Goal: Transaction & Acquisition: Purchase product/service

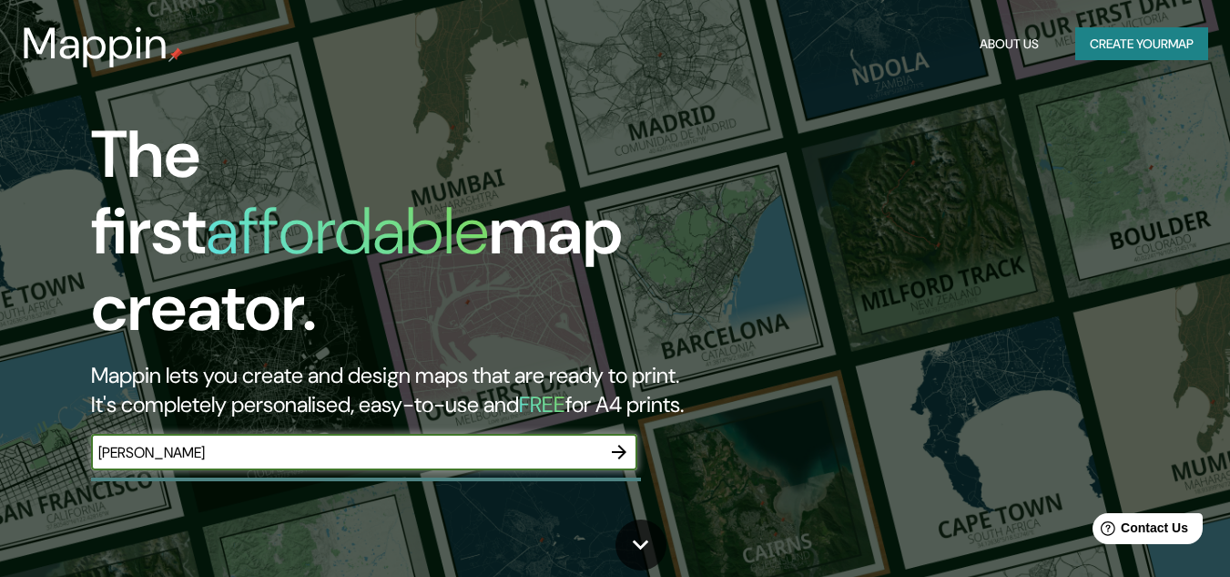
type input "Ujarras [GEOGRAPHIC_DATA]"
click at [615, 441] on icon "button" at bounding box center [619, 452] width 22 height 22
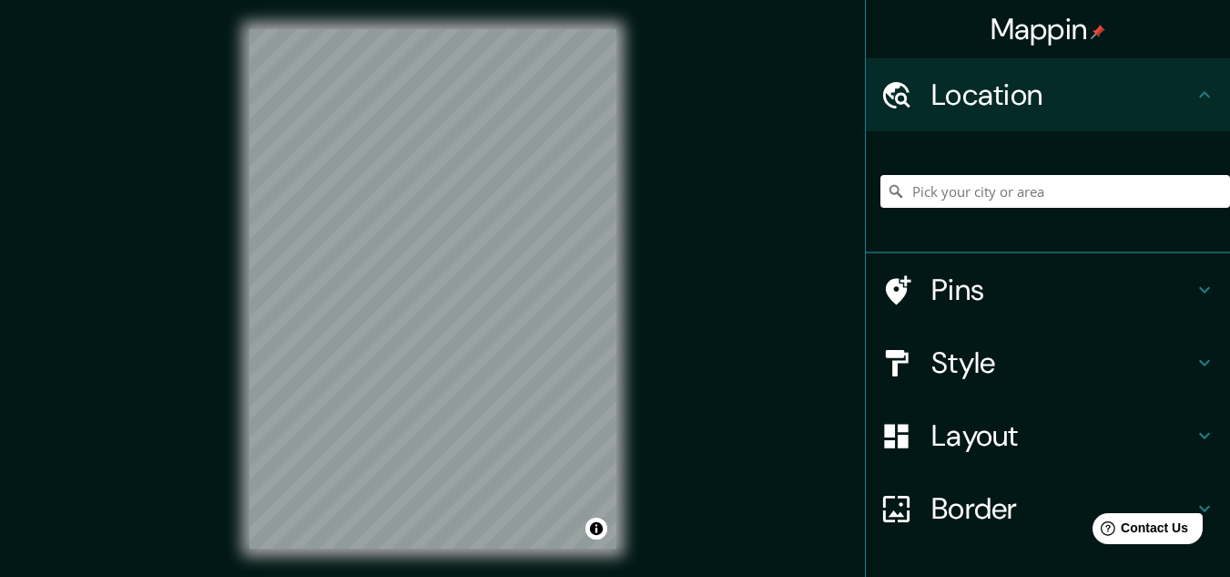
click at [1194, 286] on icon at bounding box center [1205, 290] width 22 height 22
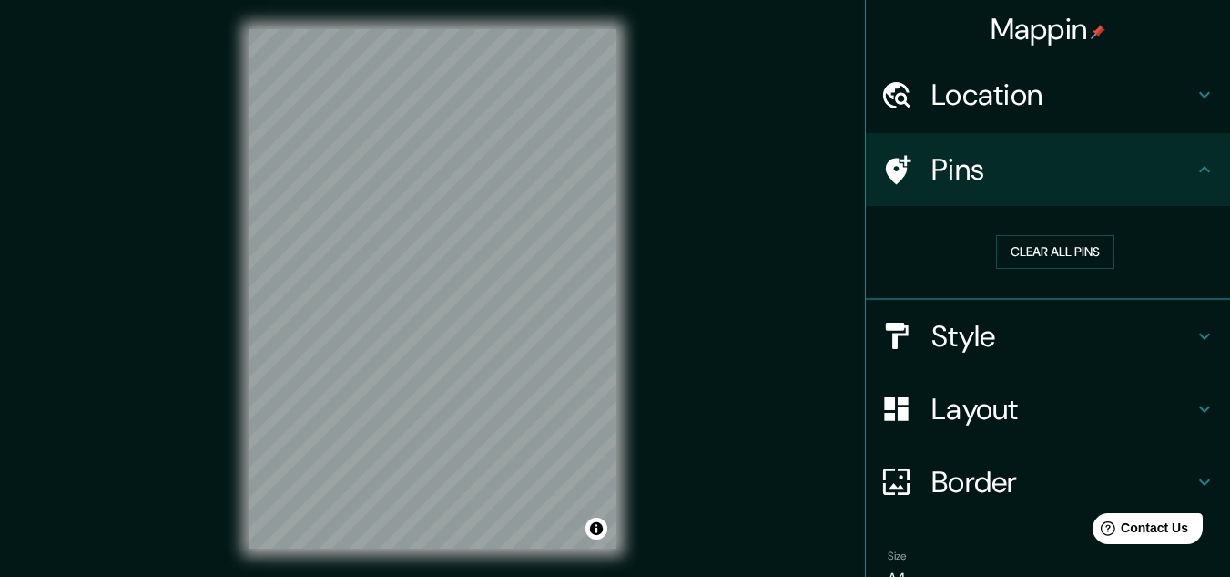
click at [1194, 175] on icon at bounding box center [1205, 169] width 22 height 22
click at [1194, 169] on icon at bounding box center [1205, 169] width 22 height 22
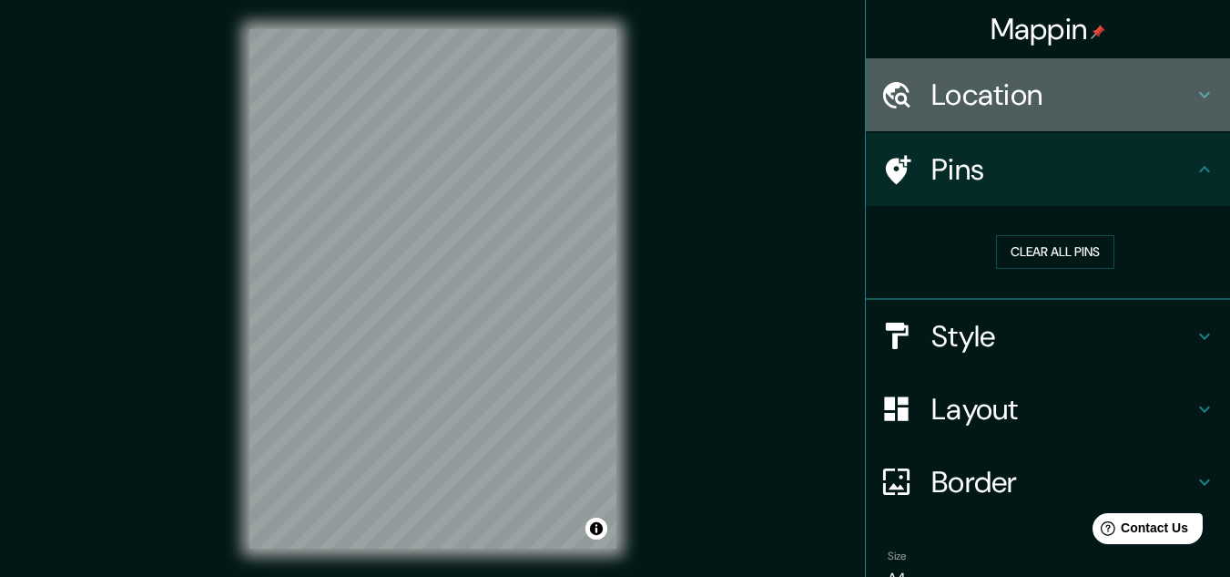
click at [1190, 82] on div "Location" at bounding box center [1048, 94] width 364 height 73
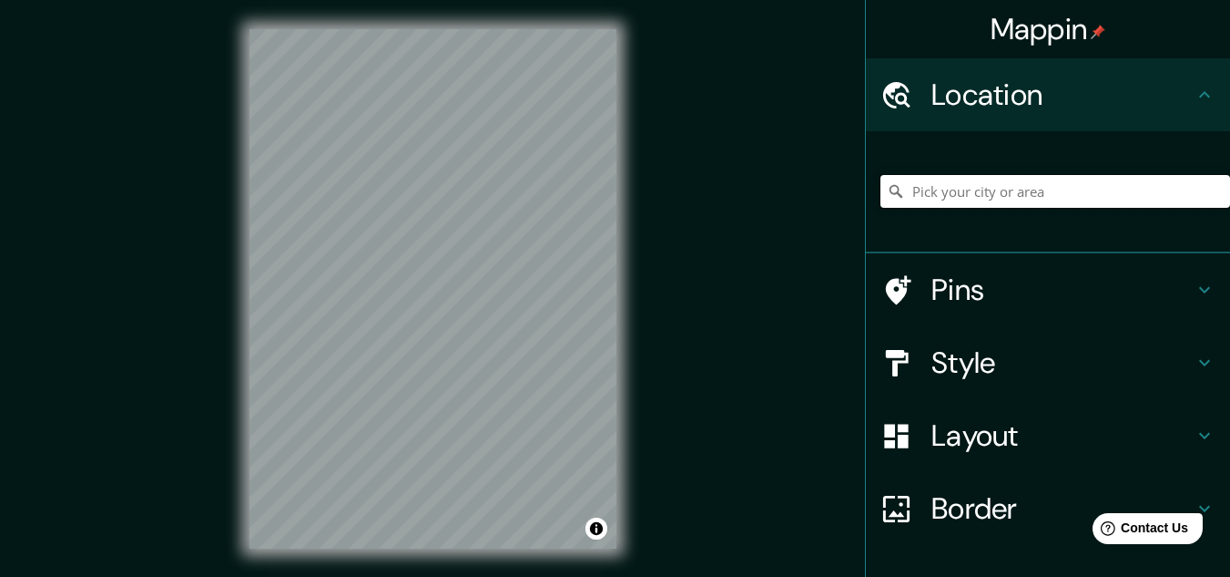
click at [1022, 193] on input "Pick your city or area" at bounding box center [1056, 191] width 350 height 33
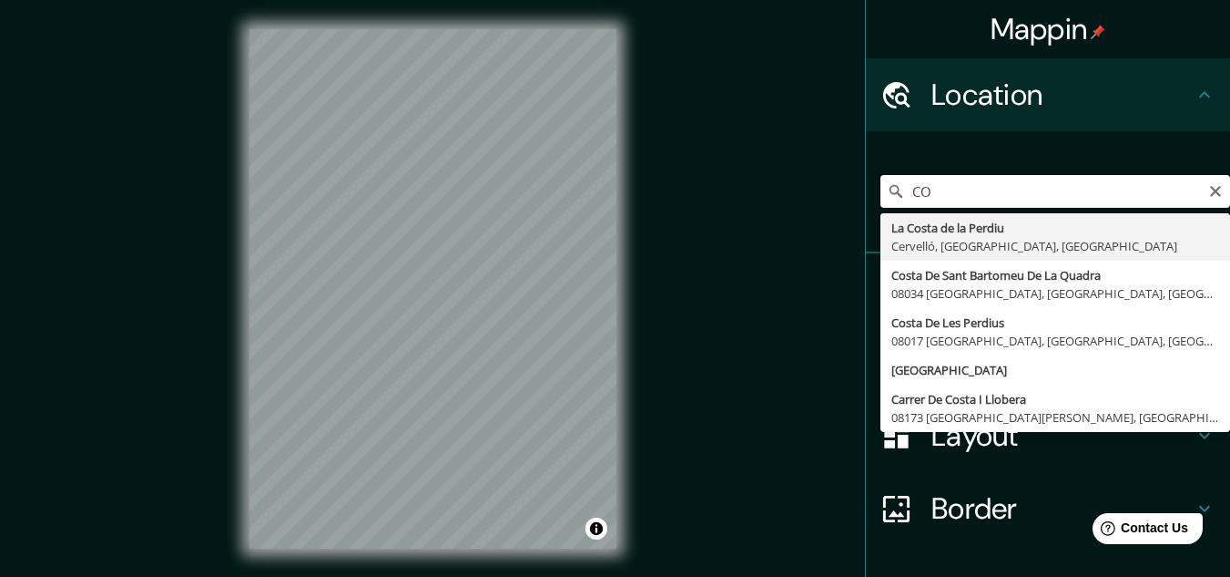
type input "C"
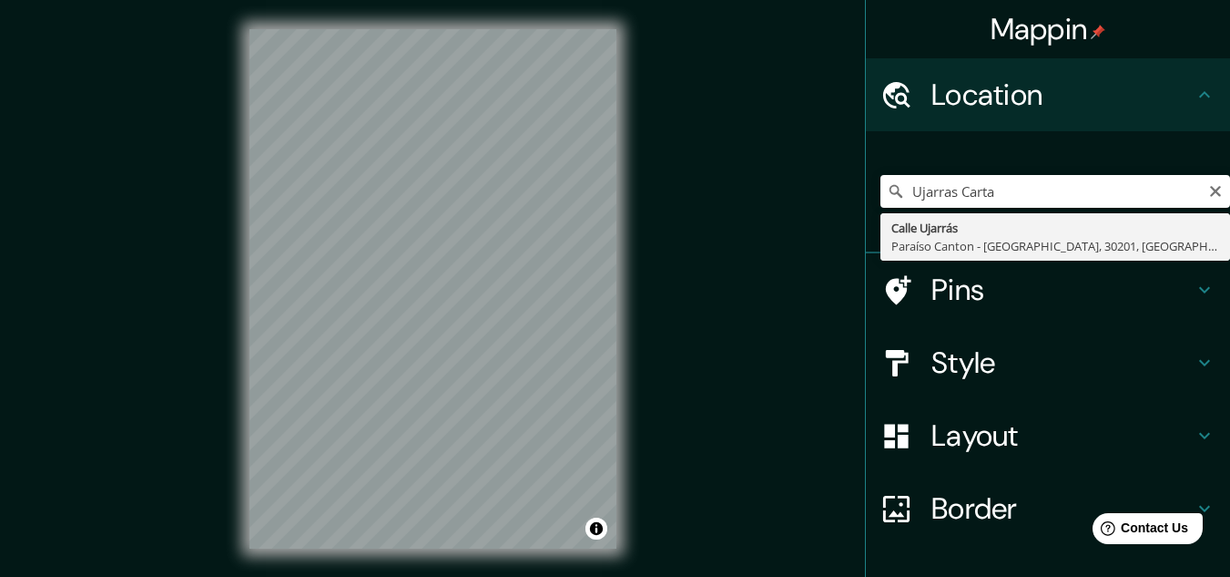
type input "[GEOGRAPHIC_DATA], [GEOGRAPHIC_DATA], [GEOGRAPHIC_DATA]"
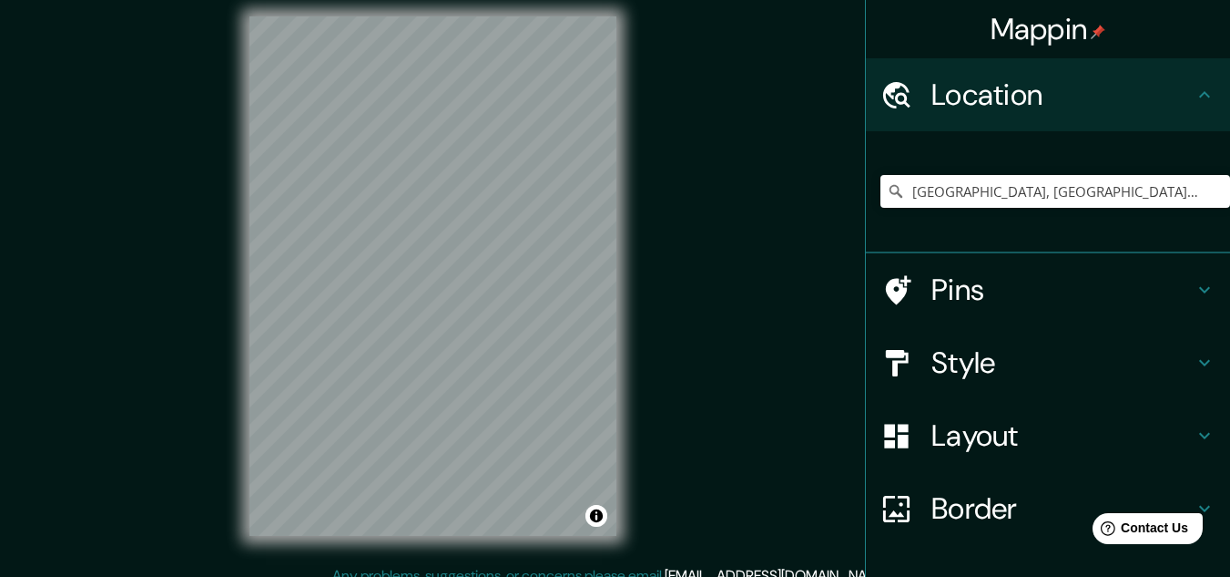
scroll to position [30, 0]
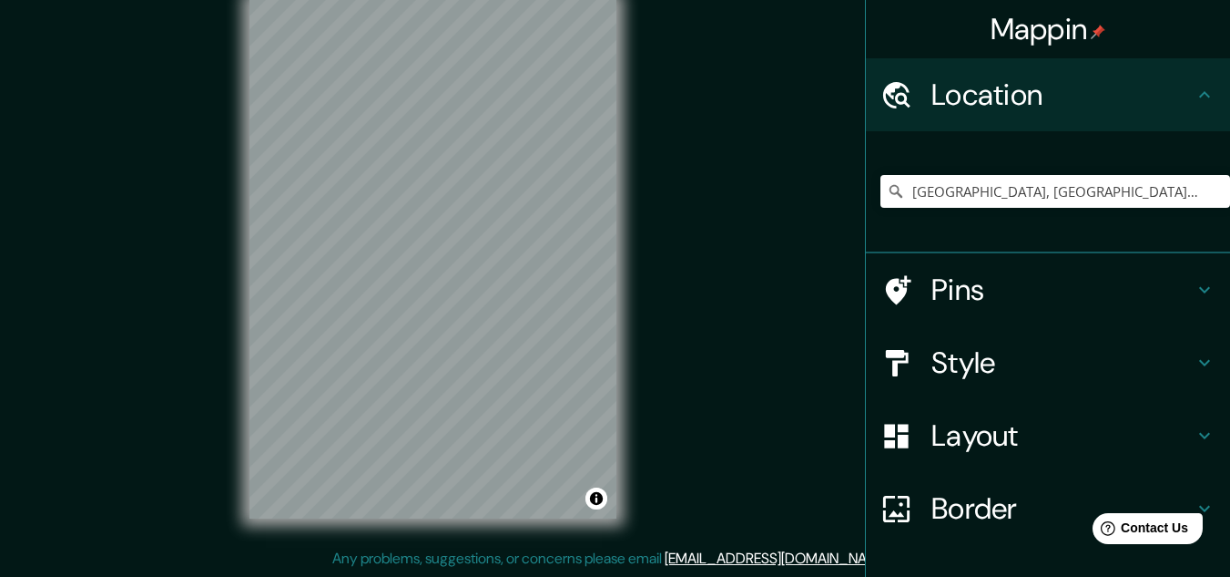
click at [1194, 355] on icon at bounding box center [1205, 363] width 22 height 22
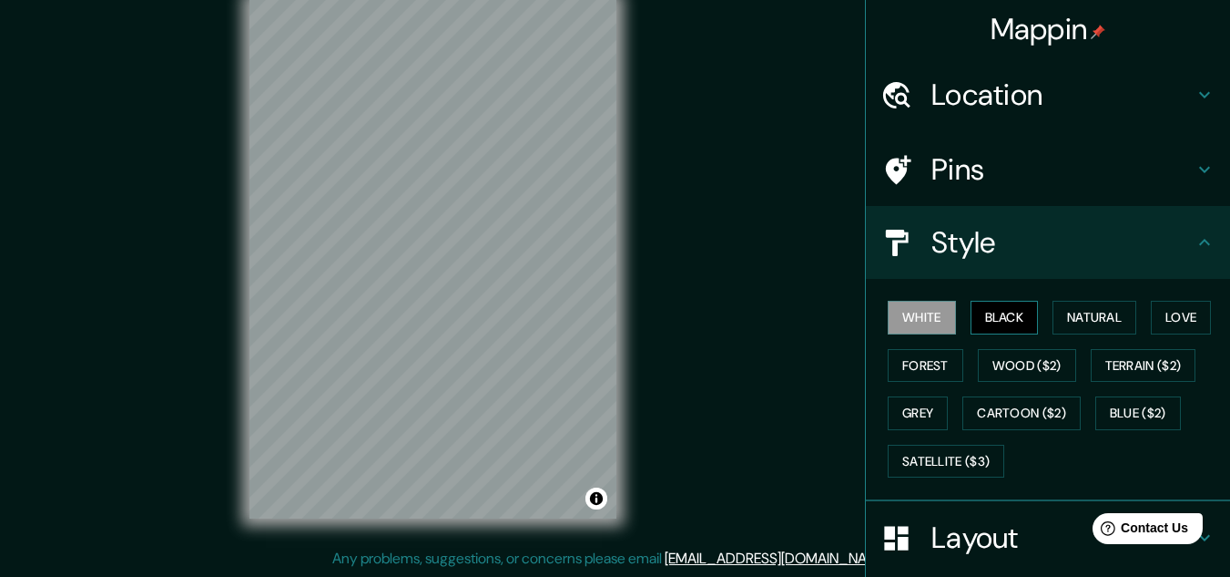
click at [1004, 316] on button "Black" at bounding box center [1005, 318] width 68 height 34
click at [1053, 324] on button "Natural" at bounding box center [1095, 318] width 84 height 34
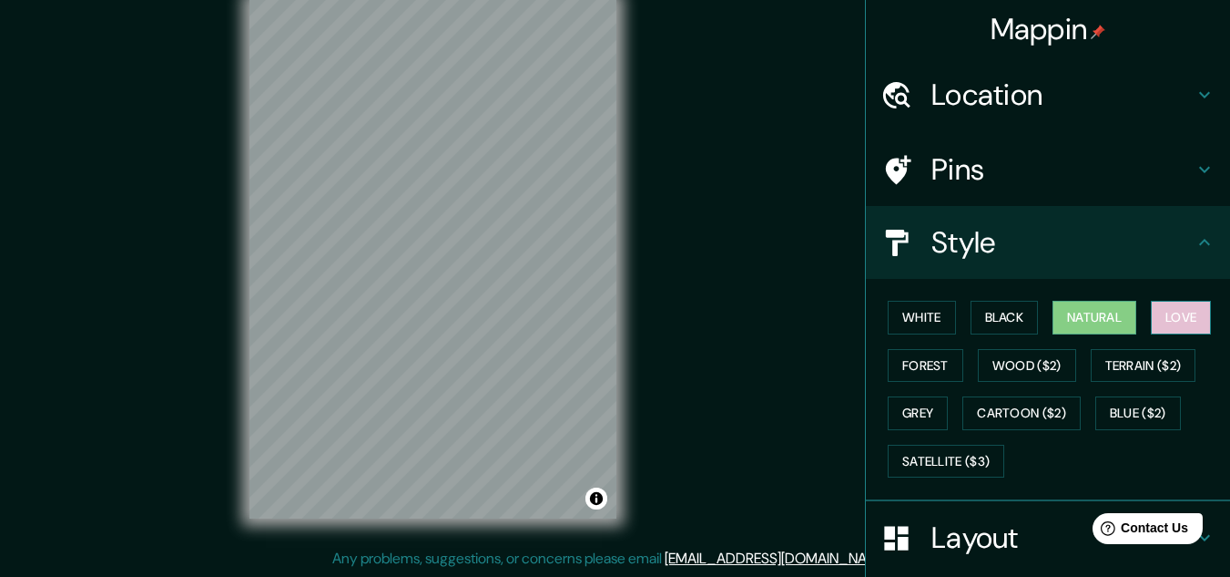
click at [1155, 320] on button "Love" at bounding box center [1181, 318] width 60 height 34
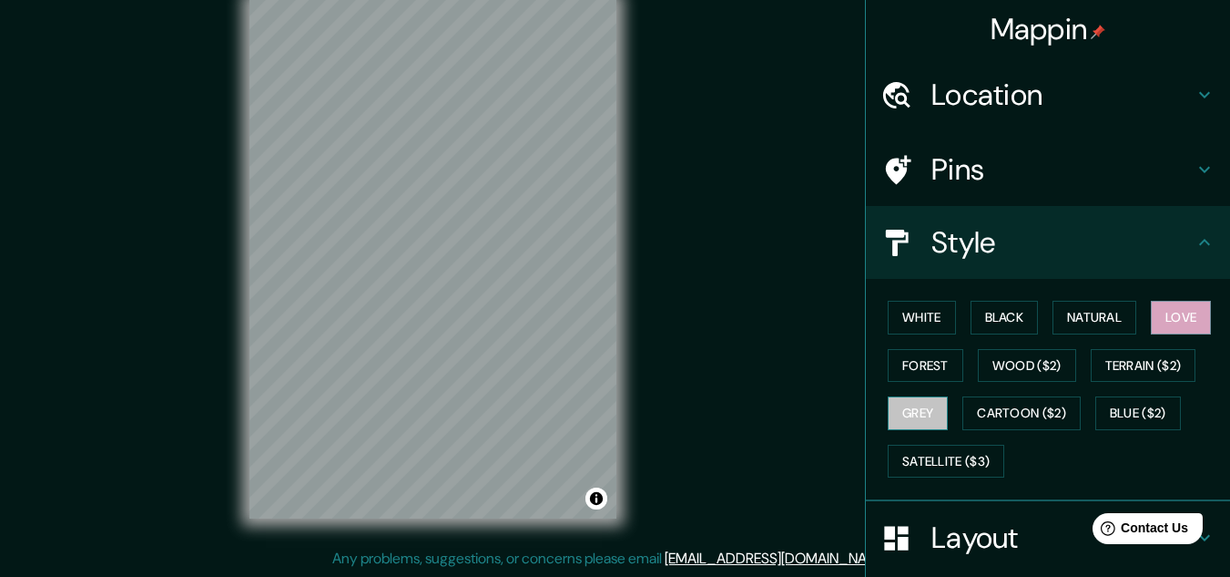
click at [909, 411] on button "Grey" at bounding box center [918, 413] width 60 height 34
click at [891, 365] on button "Forest" at bounding box center [926, 366] width 76 height 34
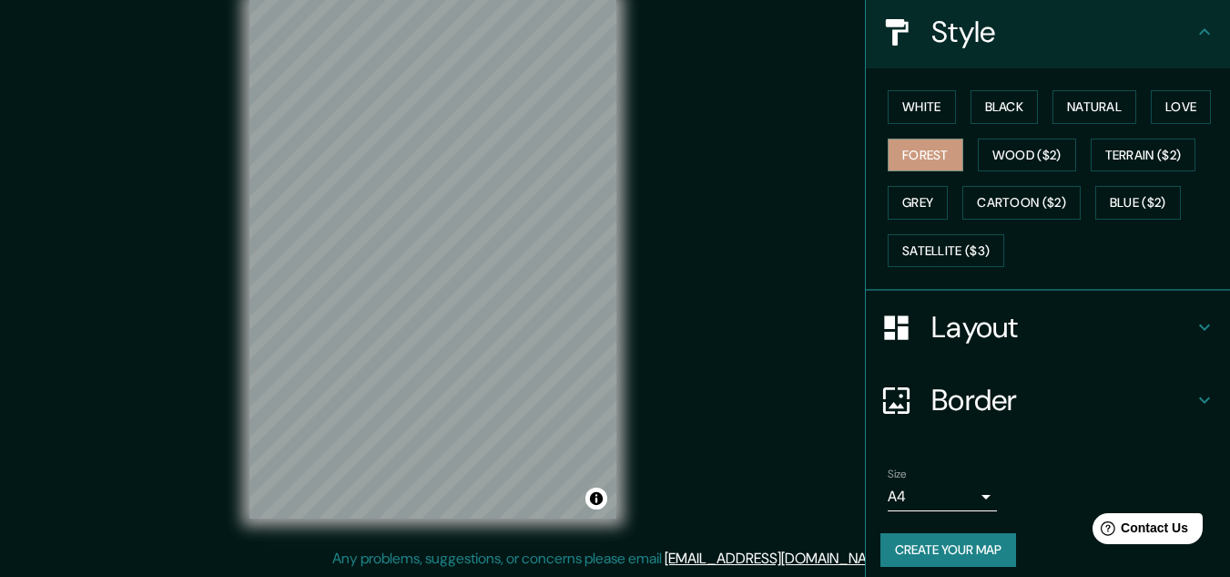
scroll to position [222, 0]
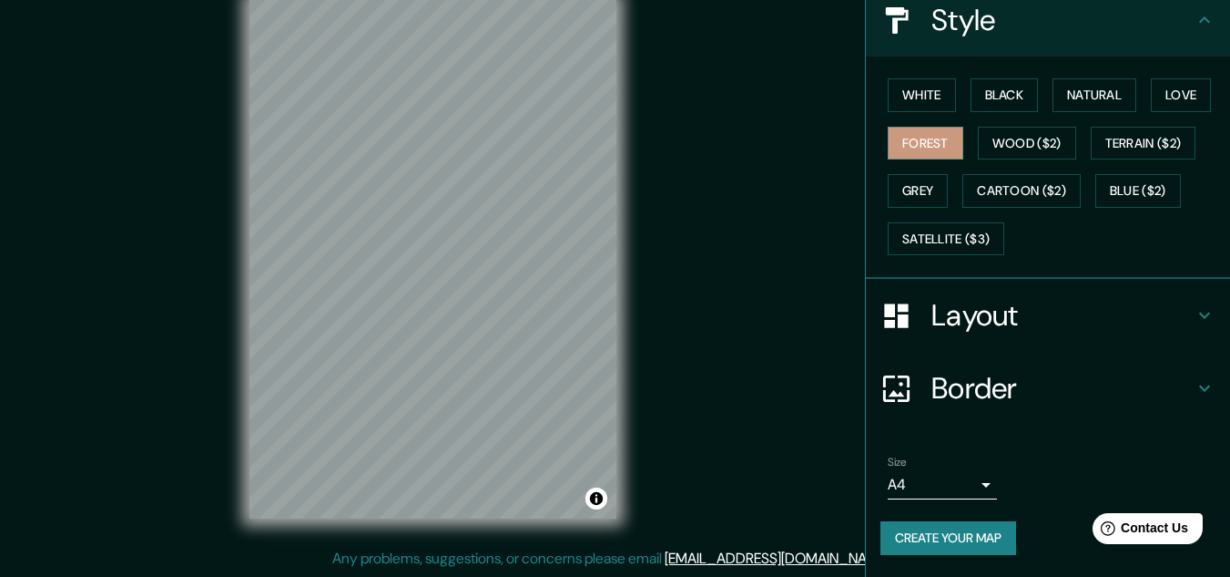
click at [1029, 311] on h4 "Layout" at bounding box center [1063, 315] width 262 height 36
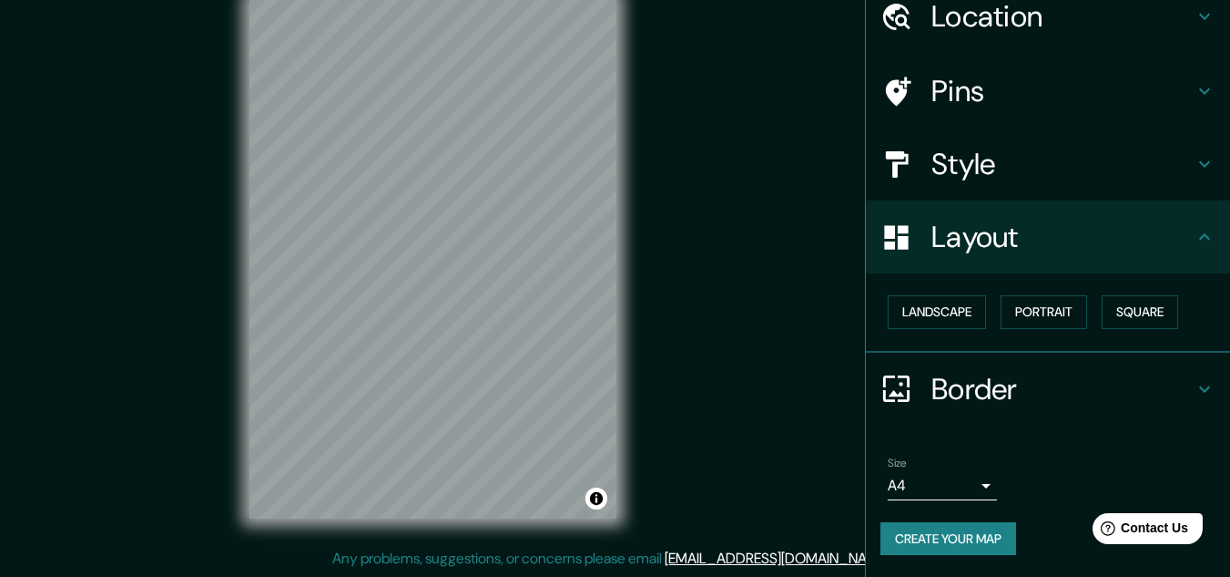
scroll to position [78, 0]
click at [928, 305] on button "Landscape" at bounding box center [937, 312] width 98 height 34
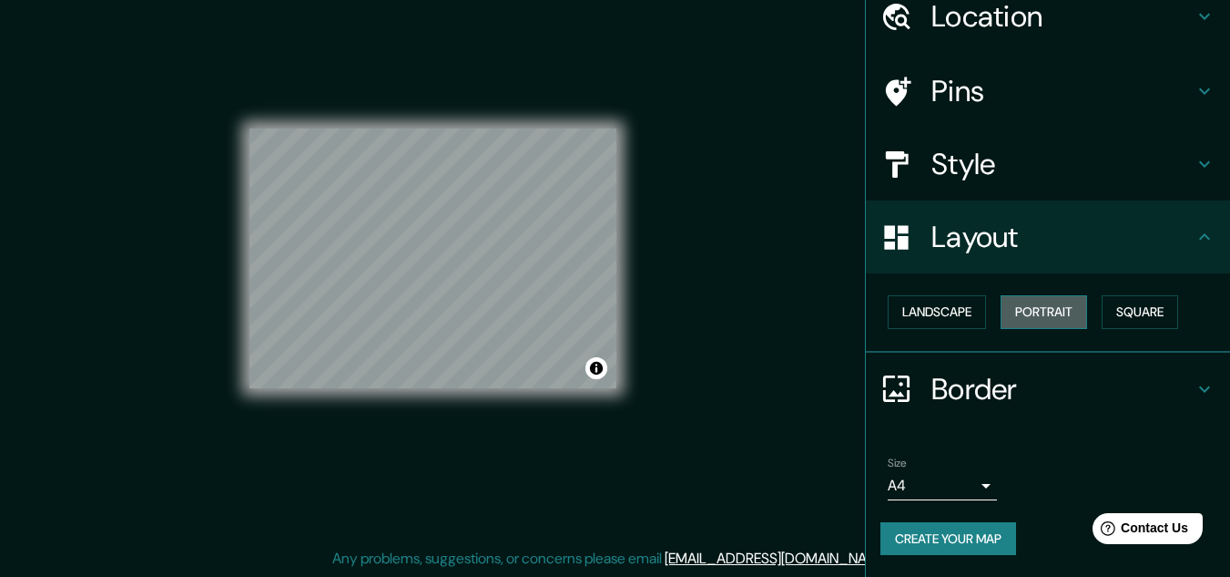
click at [1065, 314] on button "Portrait" at bounding box center [1044, 312] width 87 height 34
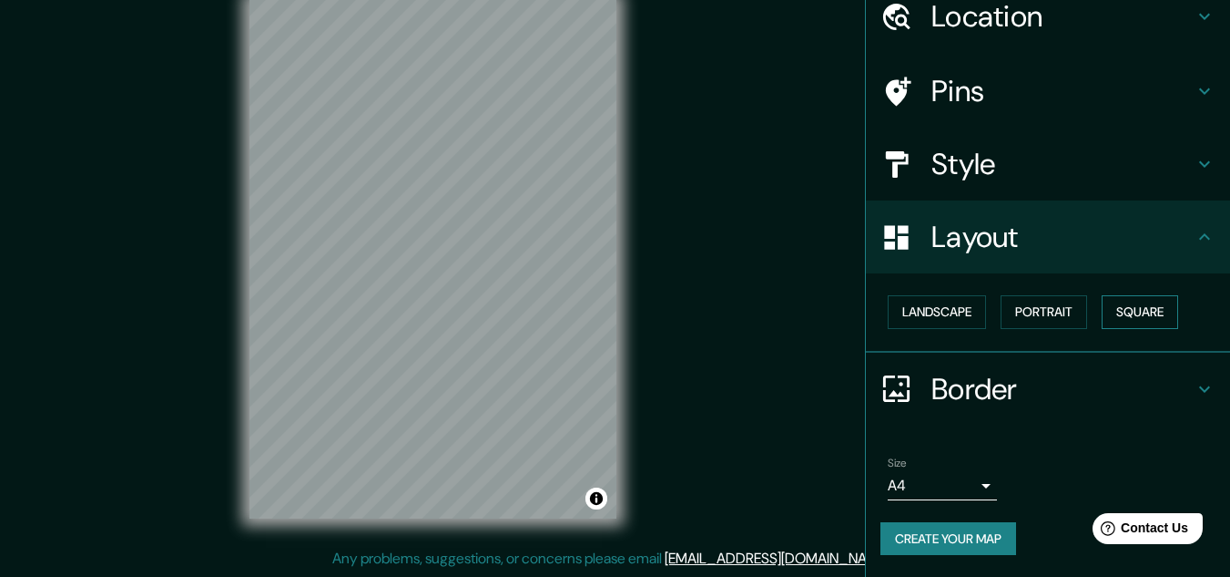
click at [1108, 313] on button "Square" at bounding box center [1140, 312] width 77 height 34
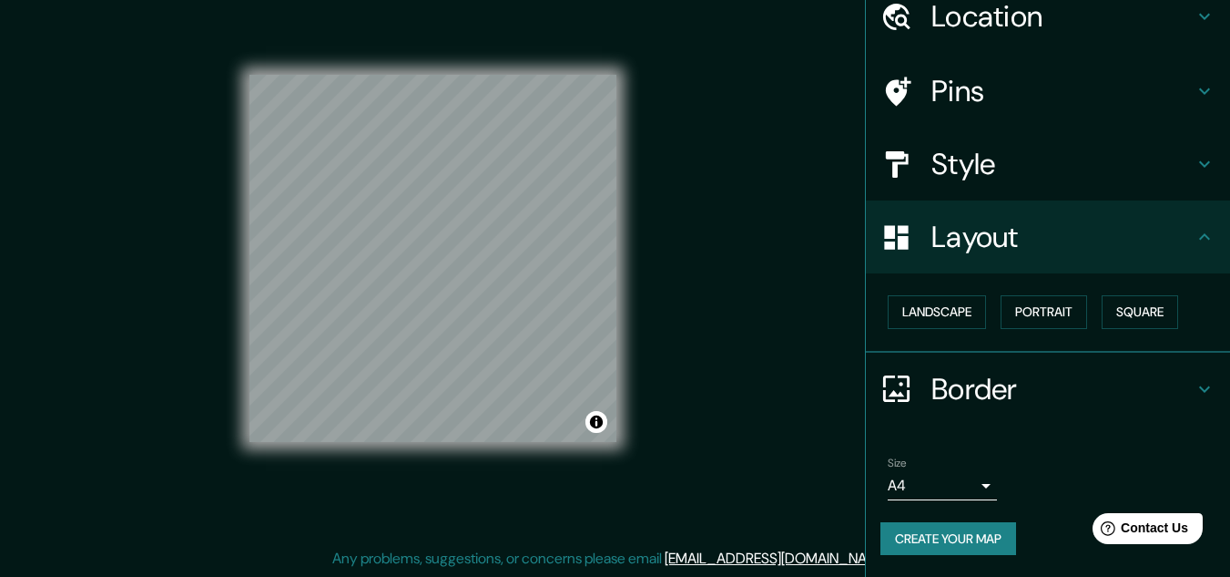
scroll to position [0, 0]
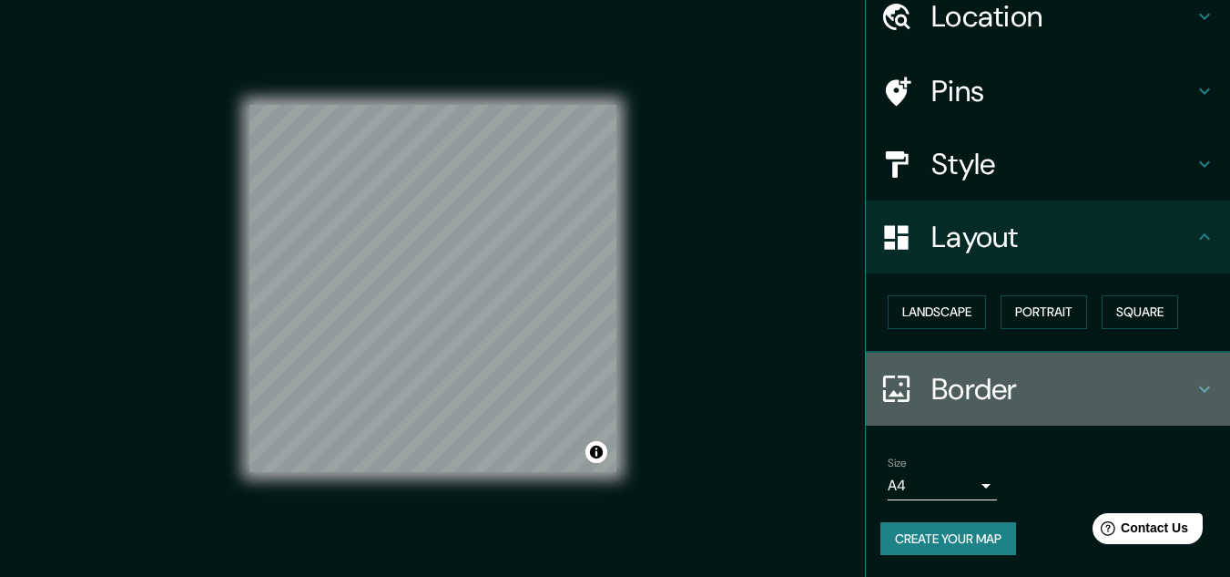
click at [1056, 384] on h4 "Border" at bounding box center [1063, 389] width 262 height 36
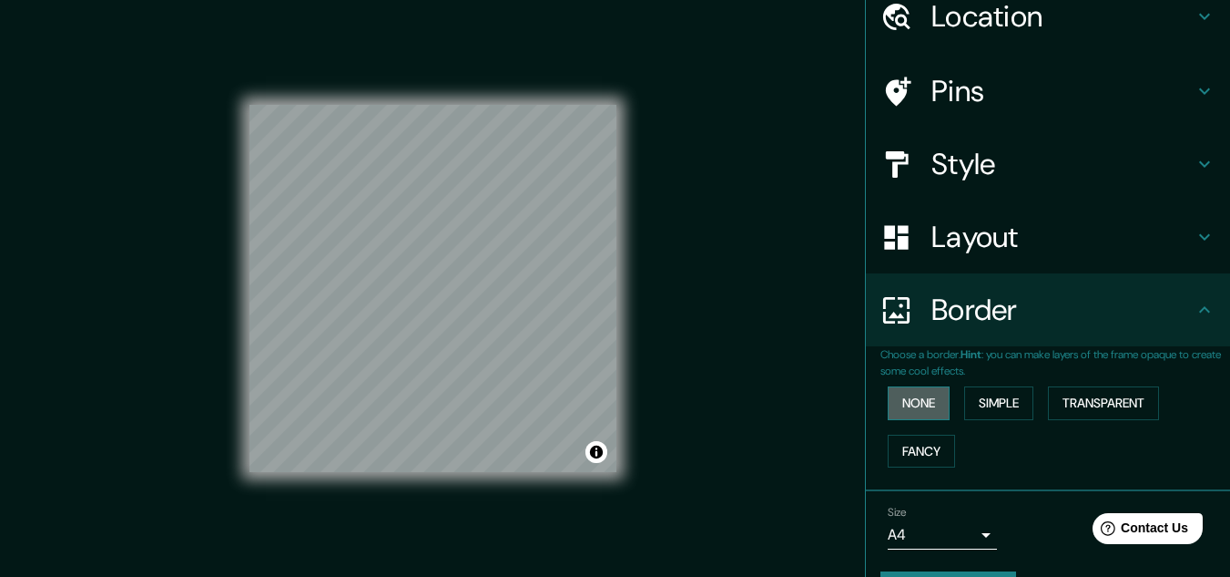
click at [891, 399] on button "None" at bounding box center [919, 403] width 62 height 34
click at [1194, 301] on icon at bounding box center [1205, 310] width 22 height 22
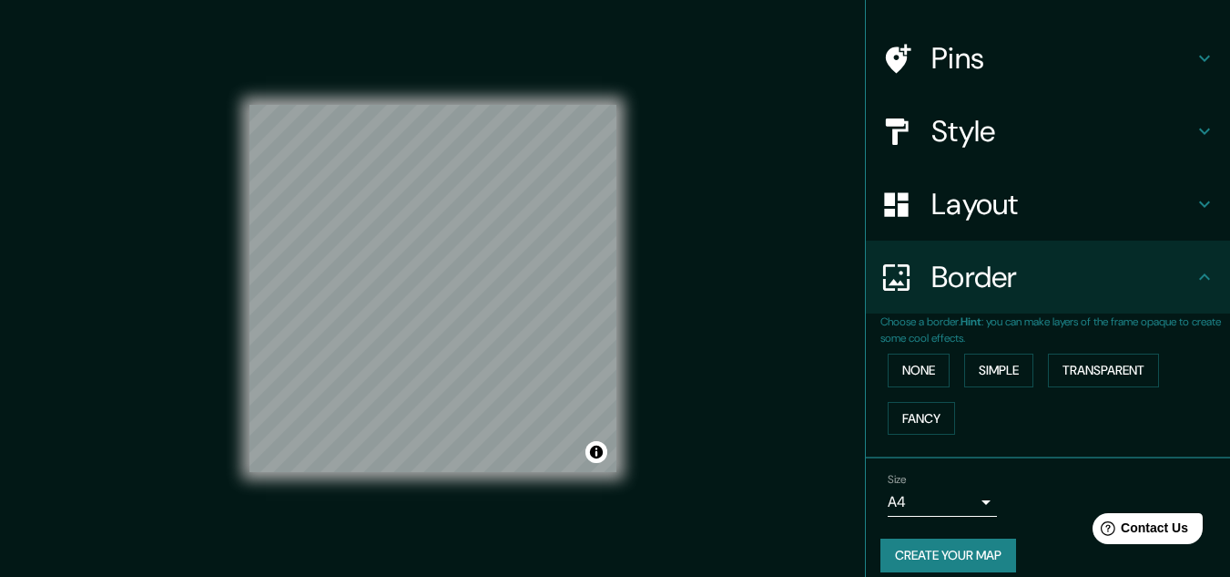
scroll to position [128, 0]
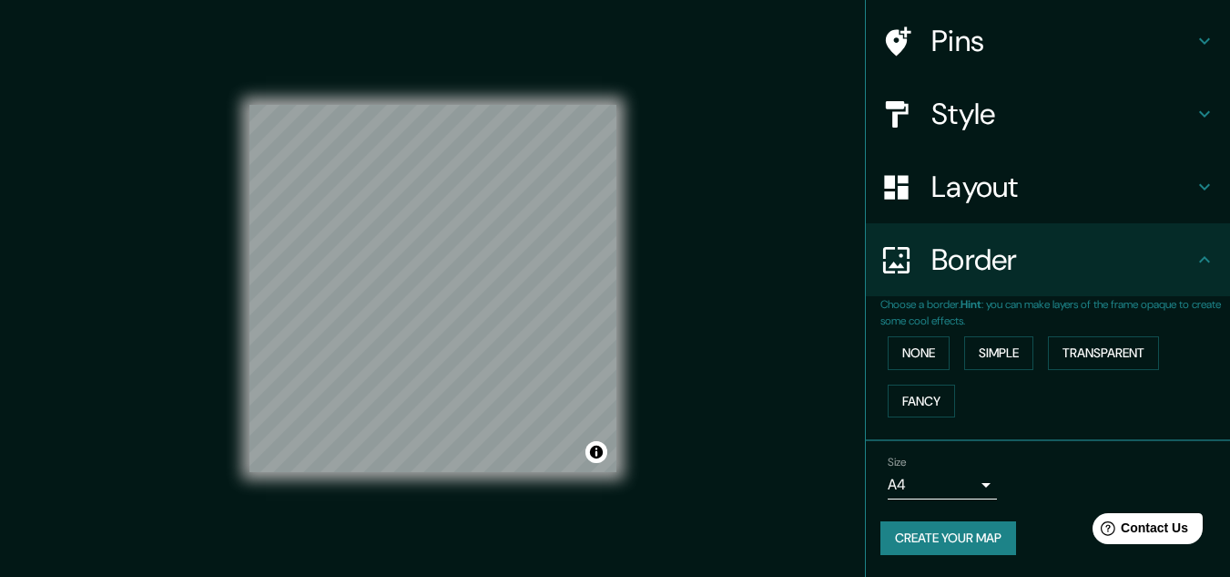
click at [1197, 266] on icon at bounding box center [1205, 260] width 22 height 22
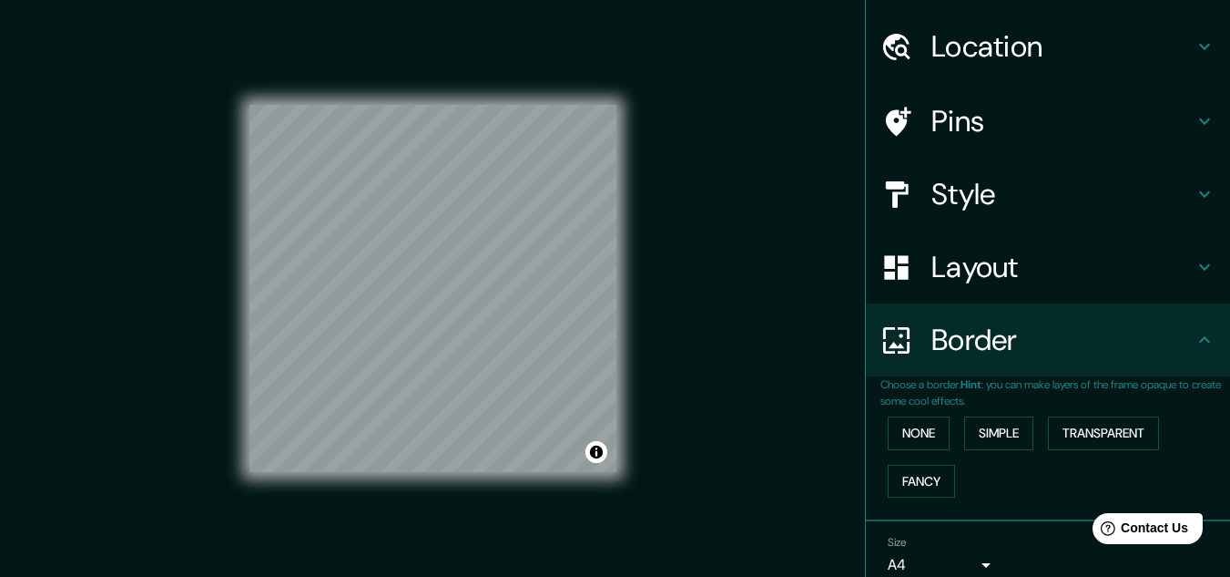
scroll to position [0, 0]
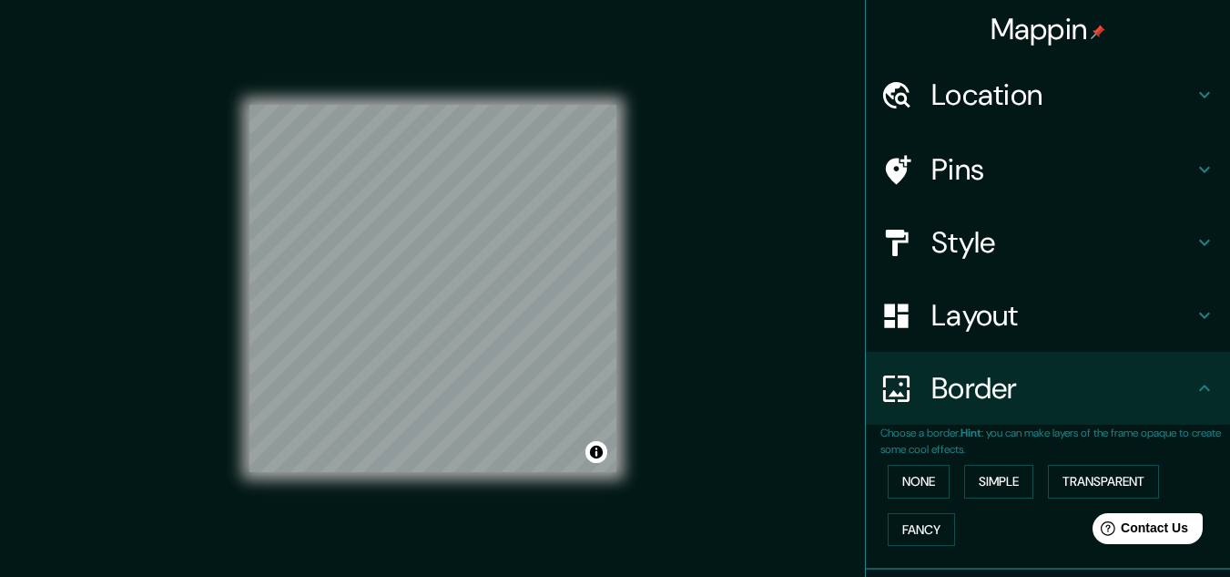
click at [1199, 242] on icon at bounding box center [1204, 243] width 11 height 6
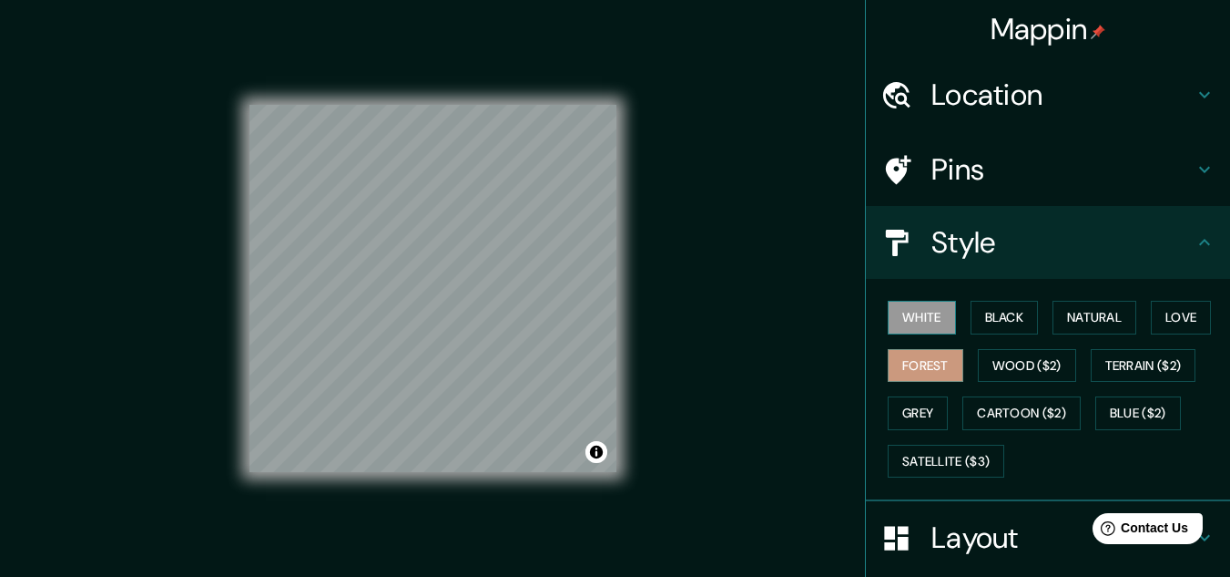
click at [914, 318] on button "White" at bounding box center [922, 318] width 68 height 34
click at [988, 310] on button "Black" at bounding box center [1005, 318] width 68 height 34
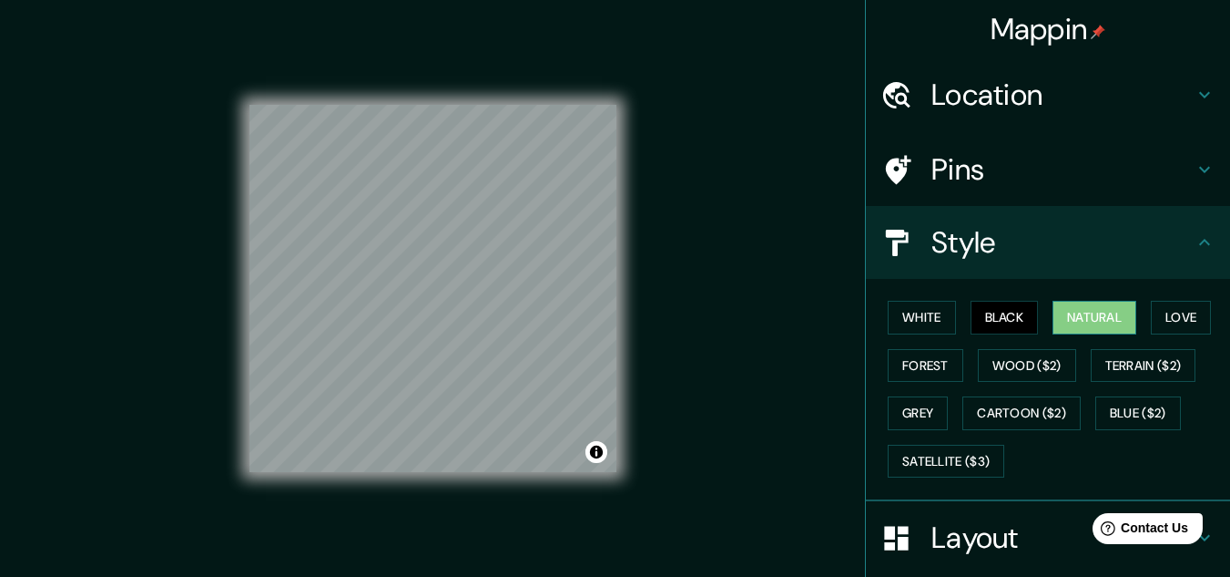
click at [1085, 314] on button "Natural" at bounding box center [1095, 318] width 84 height 34
click at [910, 410] on button "Grey" at bounding box center [918, 413] width 60 height 34
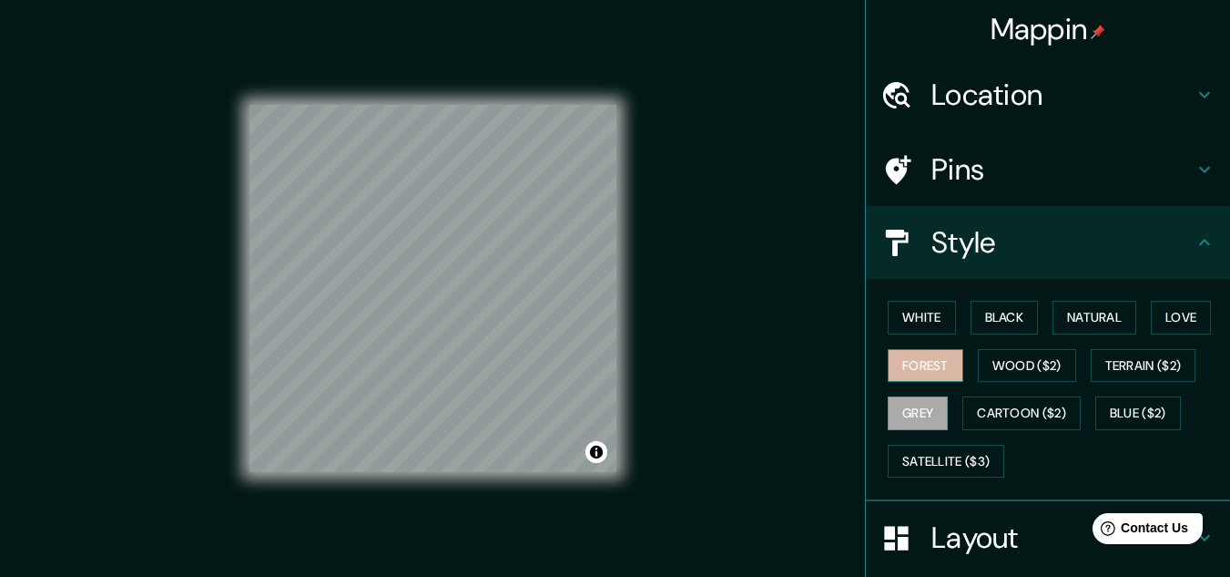
click at [888, 364] on button "Forest" at bounding box center [926, 366] width 76 height 34
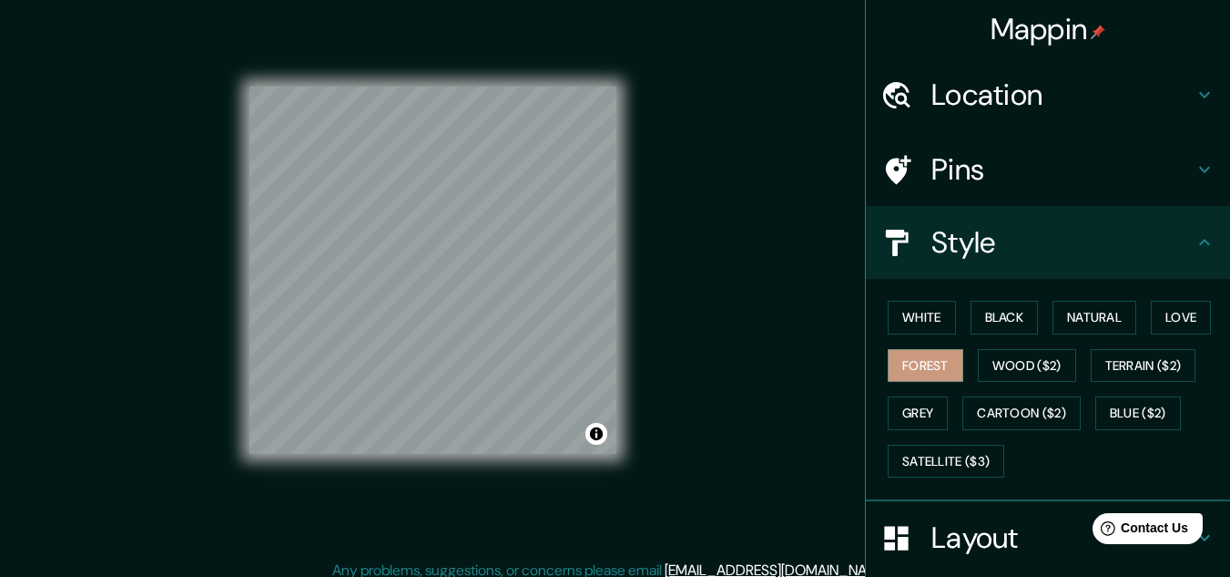
scroll to position [30, 0]
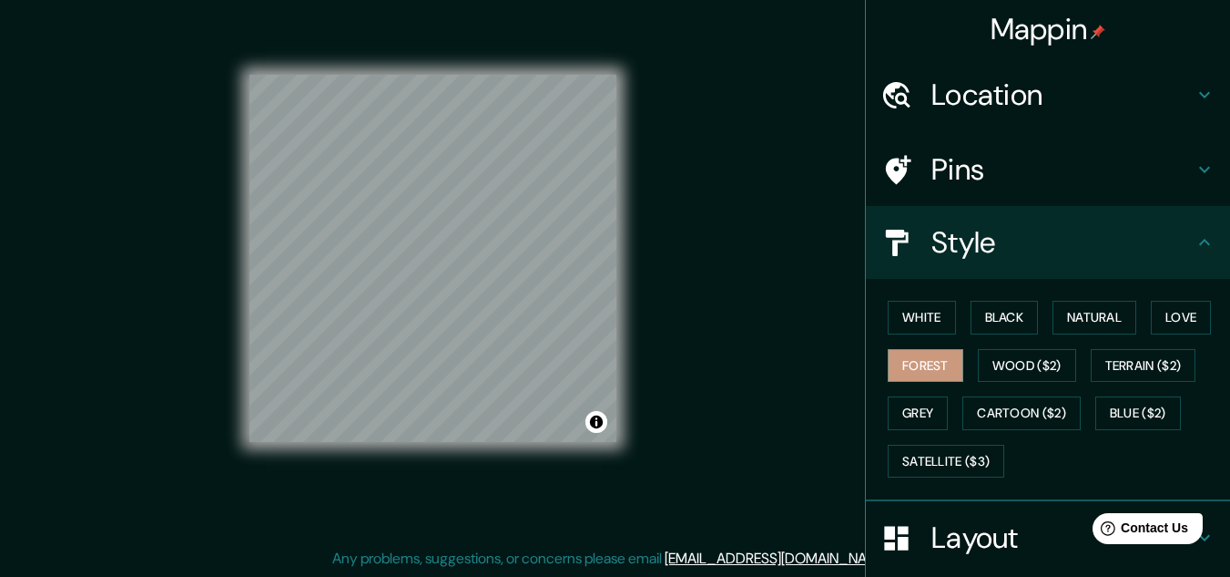
click at [1199, 168] on icon at bounding box center [1205, 169] width 22 height 22
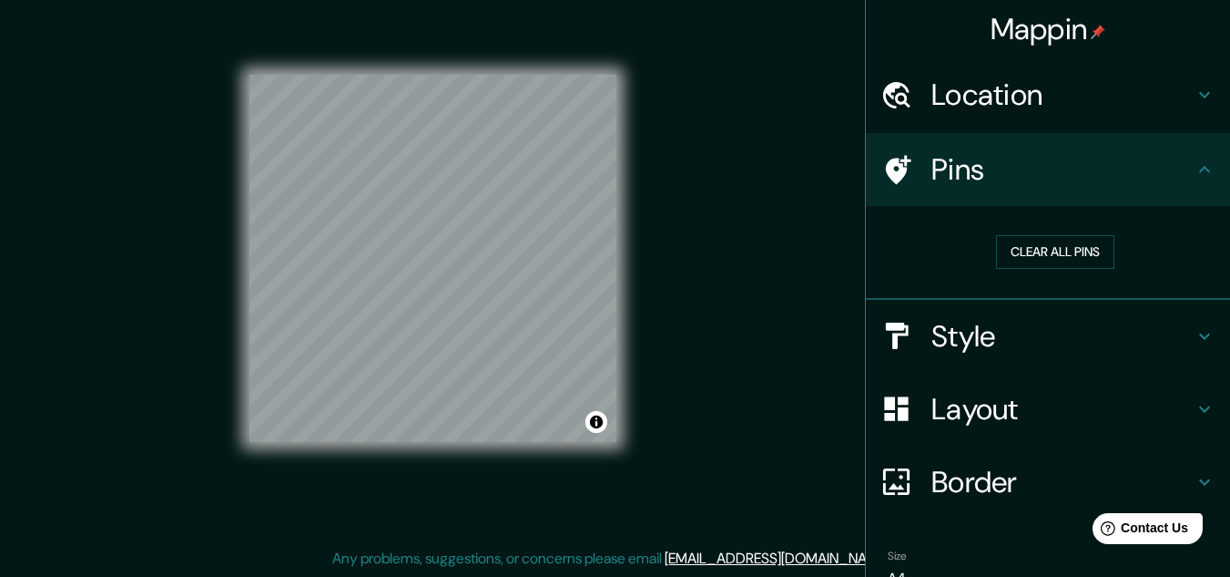
click at [890, 179] on icon at bounding box center [897, 170] width 32 height 32
click at [1050, 252] on button "Clear all pins" at bounding box center [1055, 252] width 118 height 34
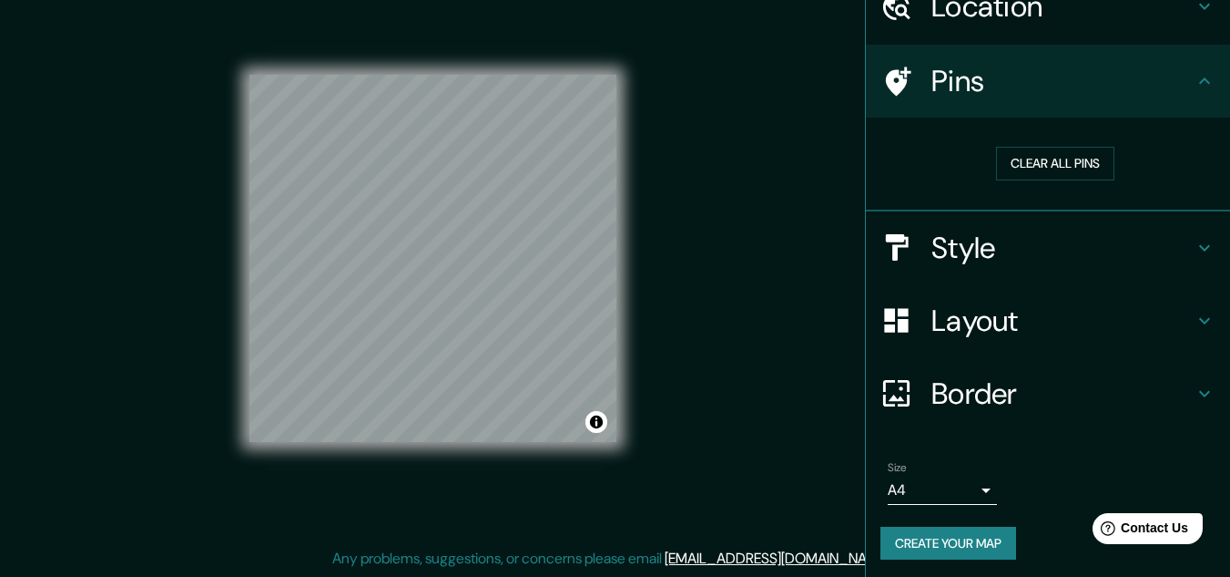
scroll to position [93, 0]
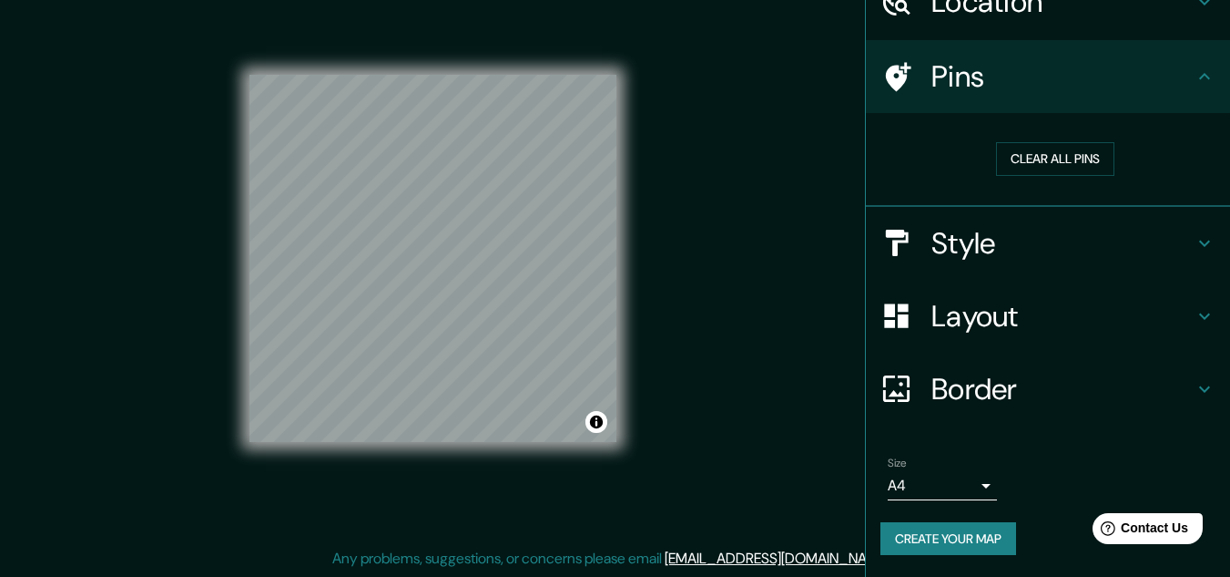
click at [1020, 394] on h4 "Border" at bounding box center [1063, 389] width 262 height 36
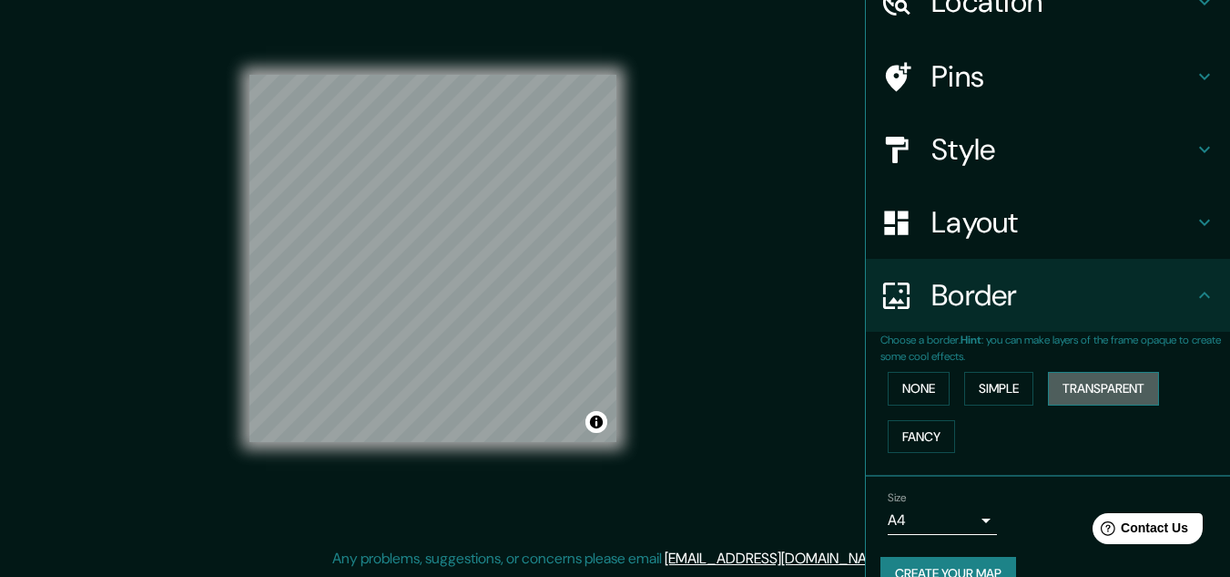
click at [1098, 393] on button "Transparent" at bounding box center [1103, 389] width 111 height 34
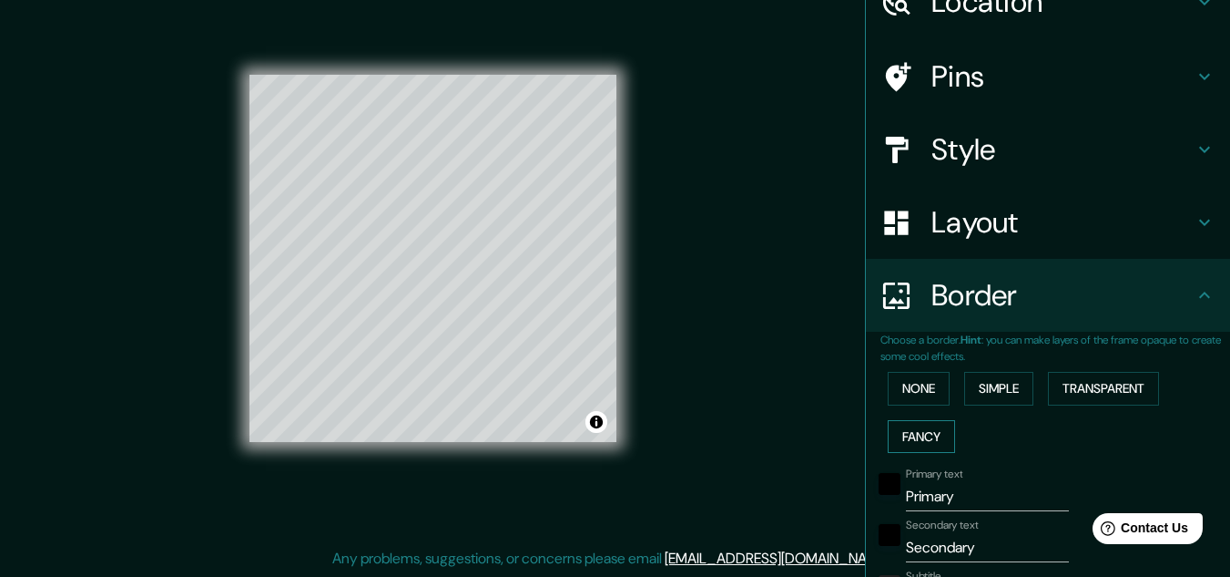
click at [921, 437] on button "Fancy" at bounding box center [921, 437] width 67 height 34
type input "161"
type input "32"
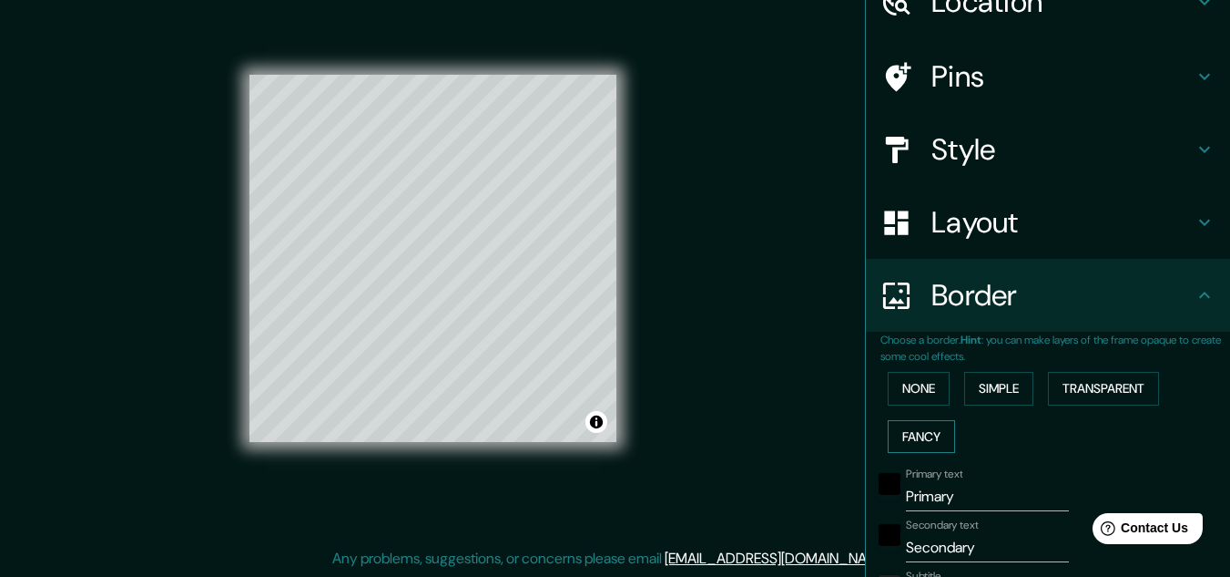
type input "16"
click at [923, 390] on button "None" at bounding box center [919, 389] width 62 height 34
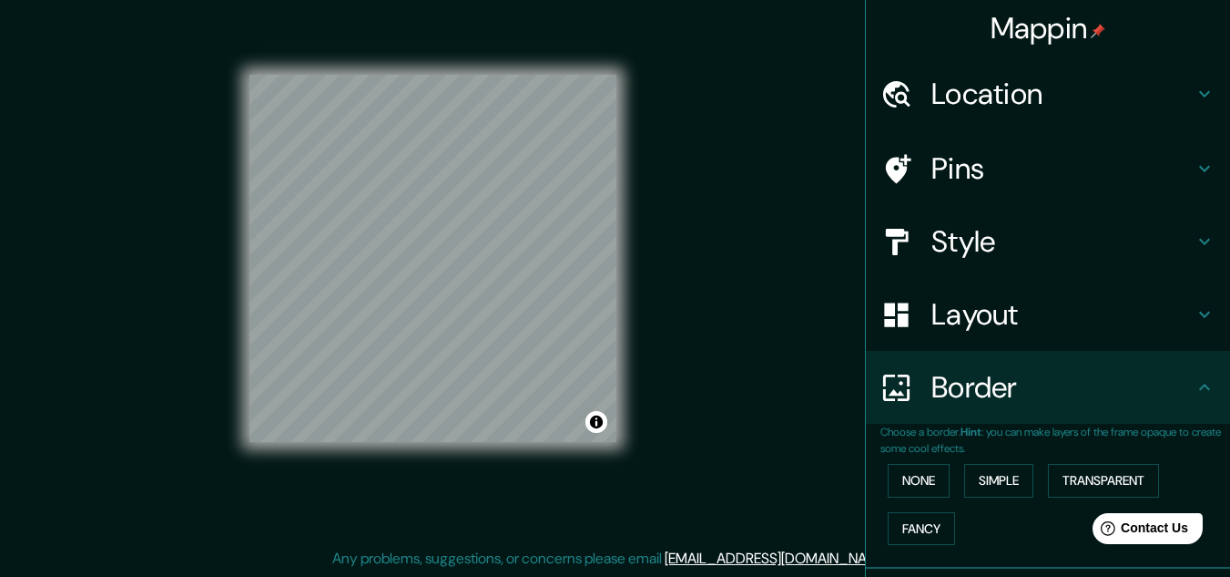
scroll to position [0, 0]
